Goal: Information Seeking & Learning: Learn about a topic

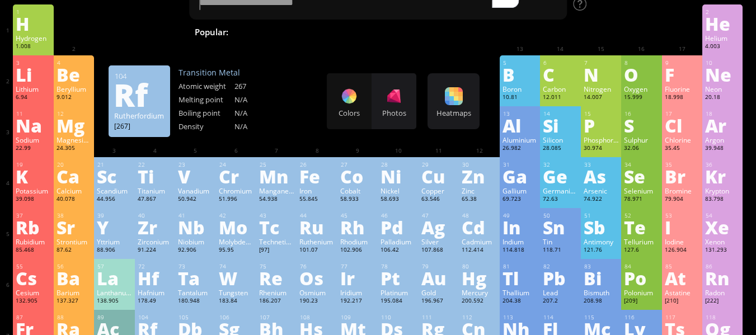
scroll to position [46, 0]
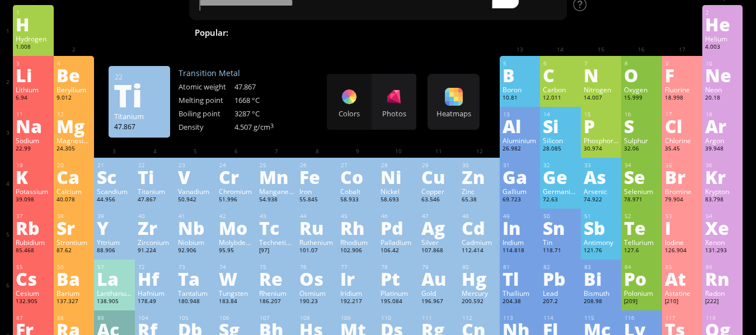
click at [149, 171] on div "Ti" at bounding box center [155, 177] width 35 height 18
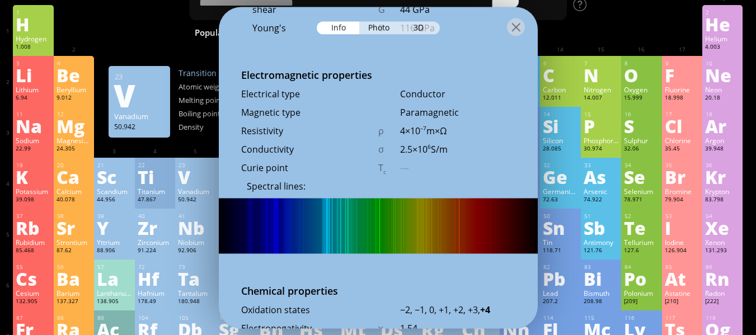
scroll to position [2017, 0]
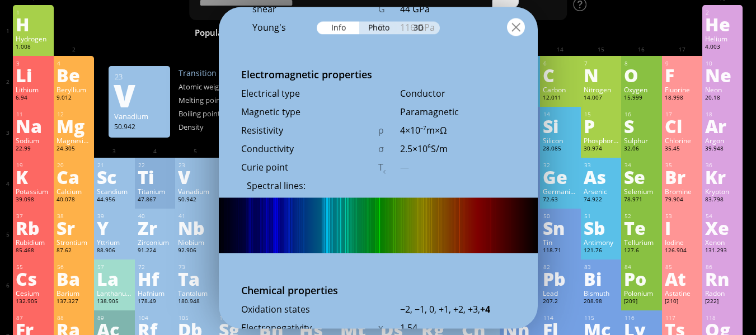
click at [516, 22] on div at bounding box center [516, 27] width 18 height 18
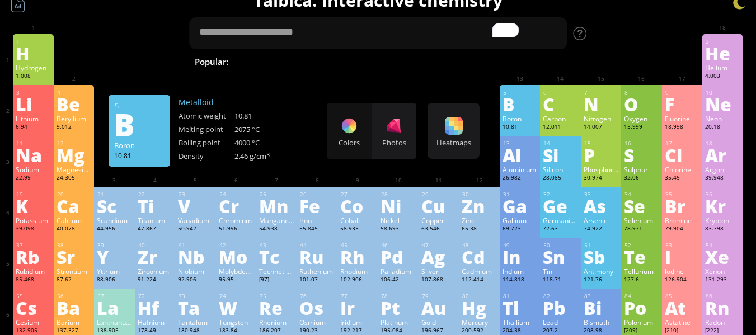
scroll to position [16, 0]
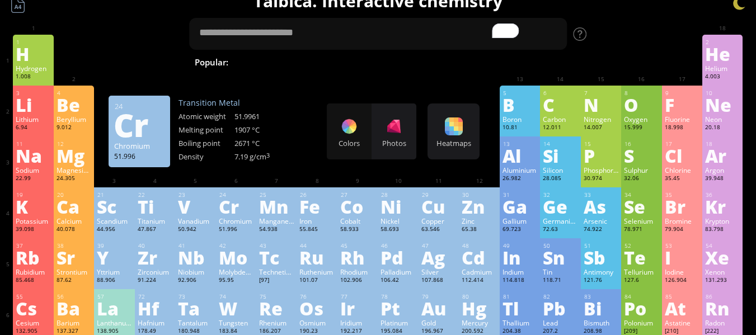
click at [239, 199] on div "Cr" at bounding box center [236, 206] width 35 height 18
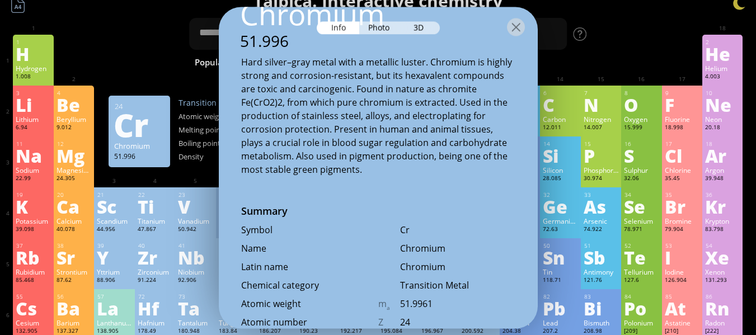
scroll to position [0, 0]
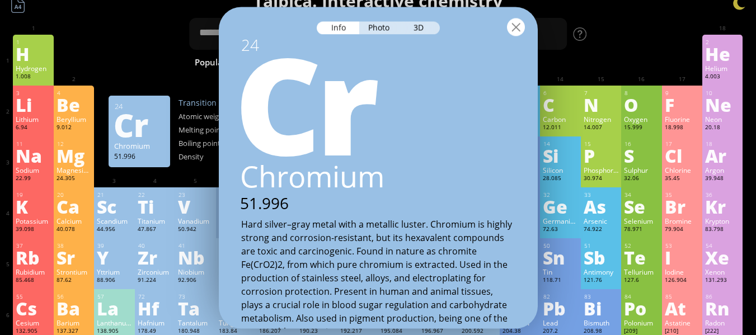
click at [514, 30] on div at bounding box center [516, 27] width 18 height 18
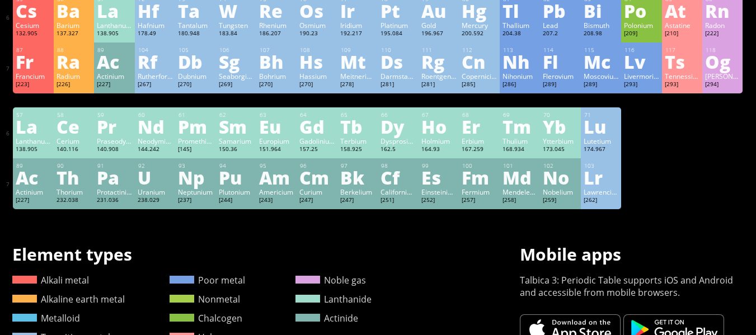
scroll to position [315, 0]
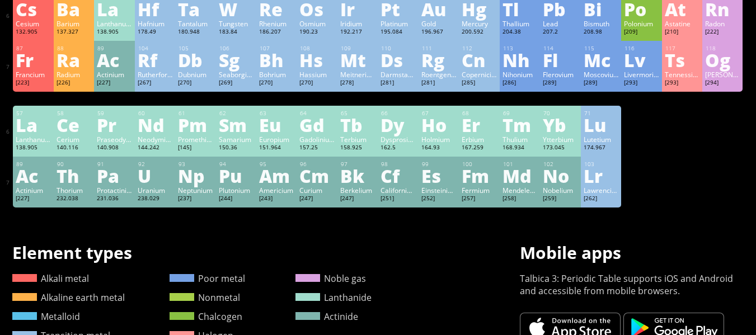
click at [398, 185] on div "Cf" at bounding box center [397, 176] width 35 height 18
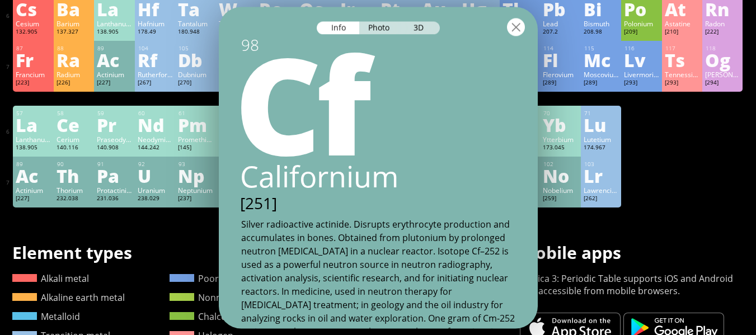
click at [510, 29] on div at bounding box center [516, 27] width 18 height 18
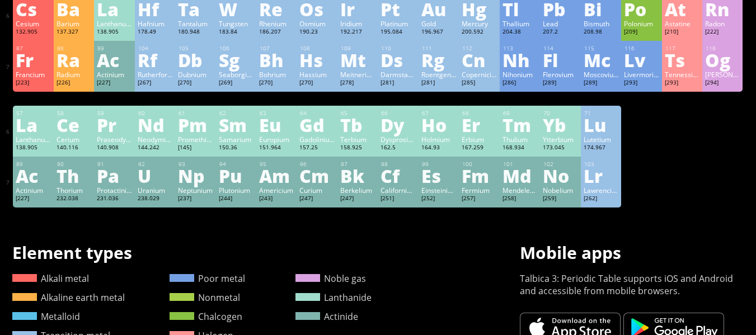
click at [612, 145] on div "174.967" at bounding box center [600, 148] width 35 height 9
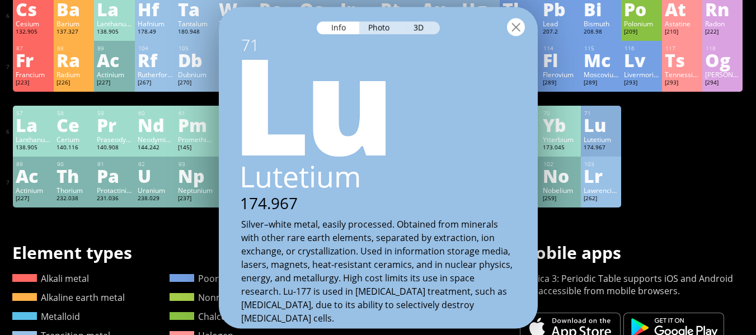
click at [518, 30] on div at bounding box center [516, 27] width 18 height 18
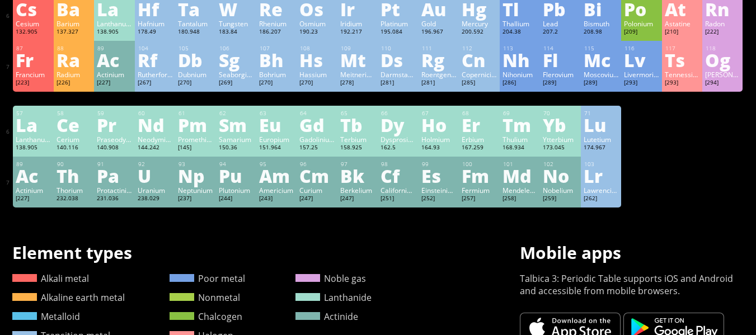
click at [601, 178] on div "Lr" at bounding box center [600, 176] width 35 height 18
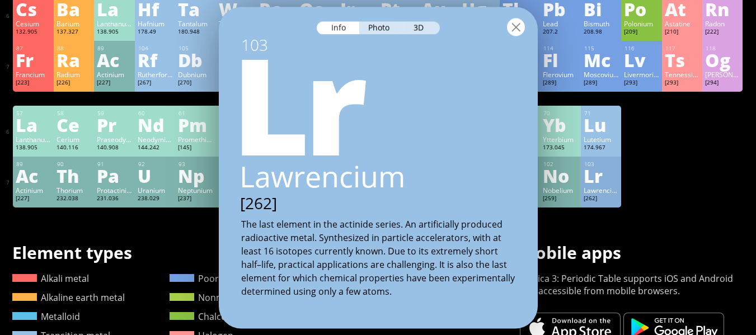
click at [514, 35] on div at bounding box center [516, 27] width 18 height 18
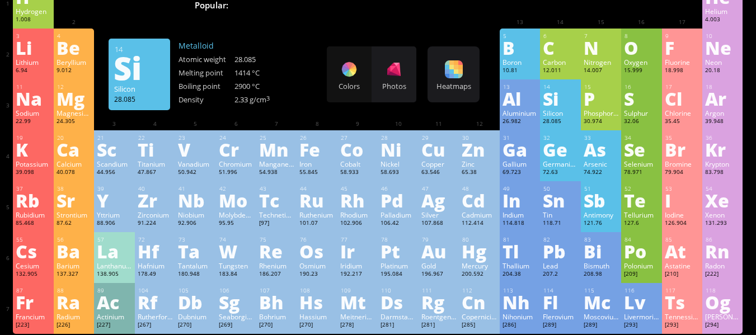
scroll to position [26, 0]
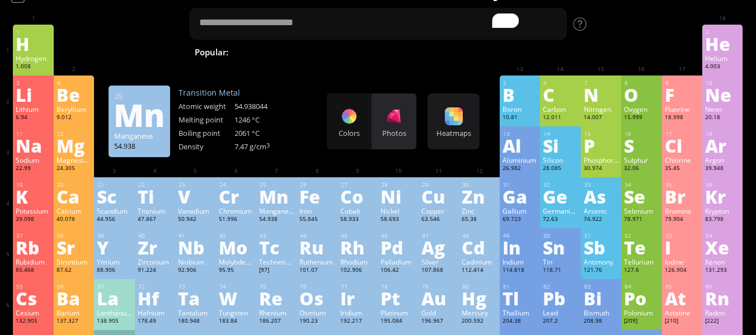
click at [400, 136] on div "Photos" at bounding box center [393, 133] width 45 height 10
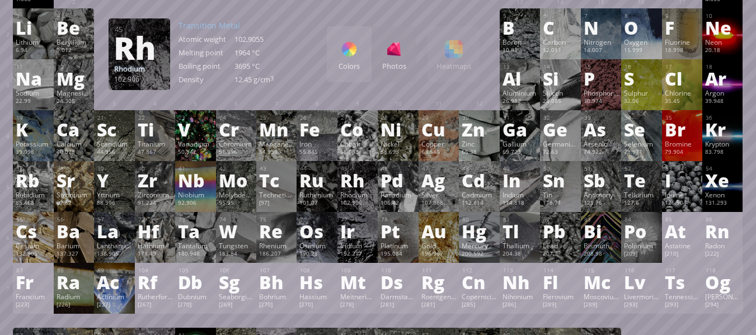
scroll to position [95, 0]
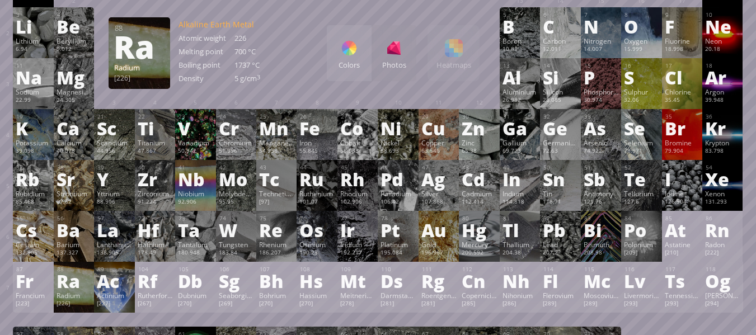
click at [78, 292] on div "Radium" at bounding box center [73, 295] width 35 height 9
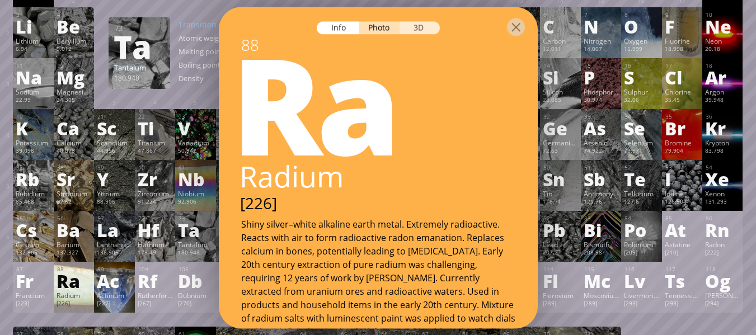
click at [420, 33] on div "3D" at bounding box center [419, 27] width 40 height 13
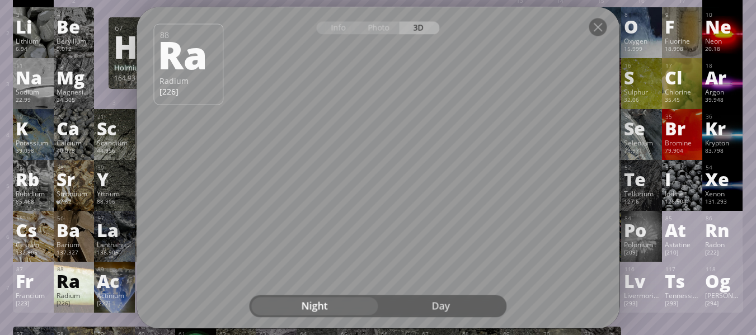
click at [443, 308] on div "Day" at bounding box center [441, 306] width 126 height 18
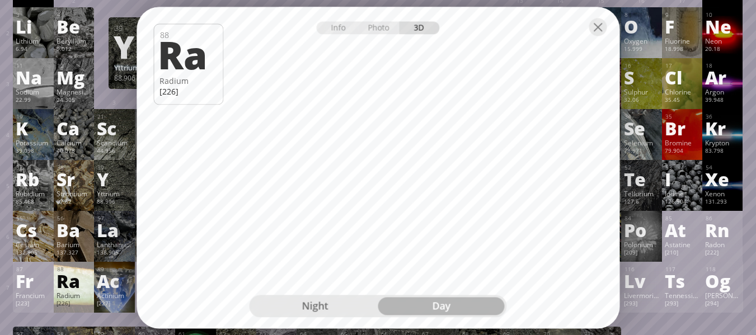
click at [101, 197] on div "Yttrium" at bounding box center [114, 193] width 35 height 9
